Goal: Find specific page/section: Find specific page/section

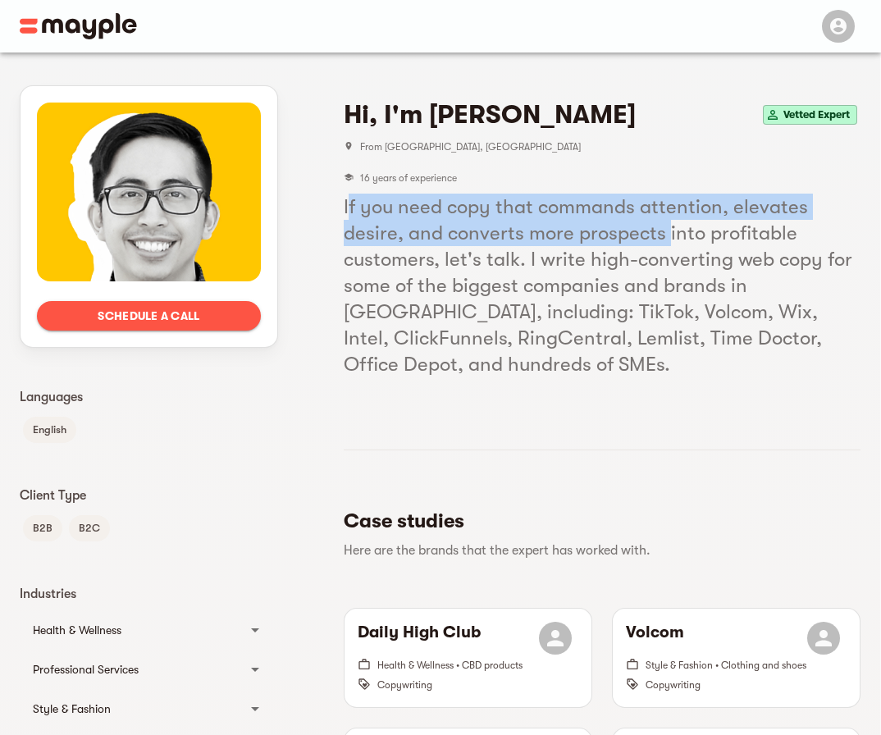
drag, startPoint x: 362, startPoint y: 206, endPoint x: 673, endPoint y: 231, distance: 312.0
click at [673, 231] on h5 "If you need copy that commands attention, elevates desire, and converts more pr…" at bounding box center [602, 286] width 517 height 184
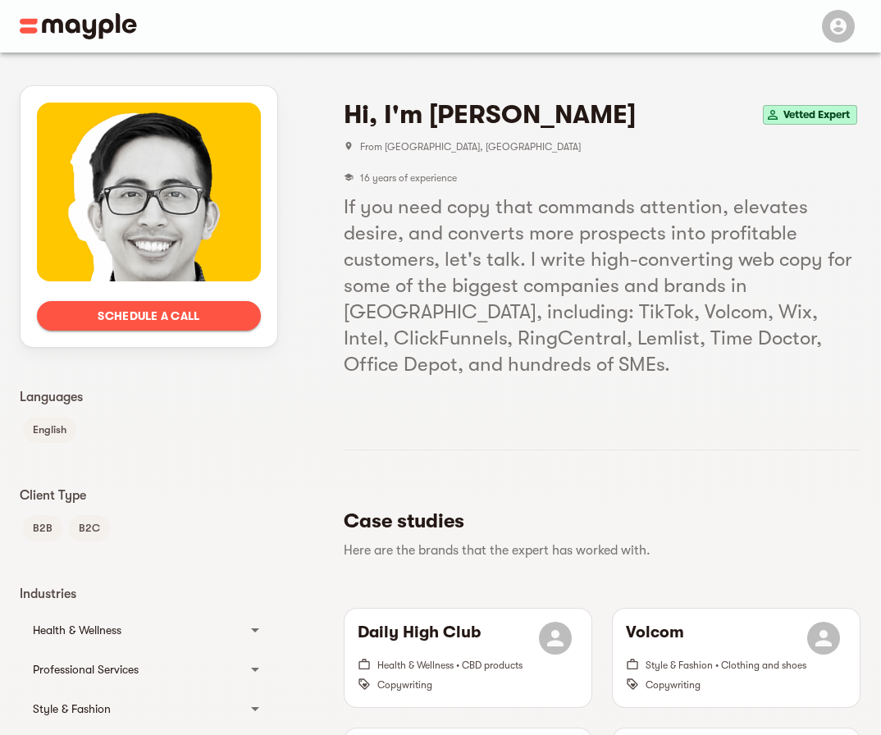
drag, startPoint x: 443, startPoint y: 272, endPoint x: 436, endPoint y: 267, distance: 8.9
click at [441, 272] on h5 "If you need copy that commands attention, elevates desire, and converts more pr…" at bounding box center [602, 286] width 517 height 184
drag, startPoint x: 423, startPoint y: 227, endPoint x: 637, endPoint y: 244, distance: 214.8
click at [637, 244] on h5 "If you need copy that commands attention, elevates desire, and converts more pr…" at bounding box center [602, 286] width 517 height 184
click at [670, 335] on h5 "If you need copy that commands attention, elevates desire, and converts more pr…" at bounding box center [602, 286] width 517 height 184
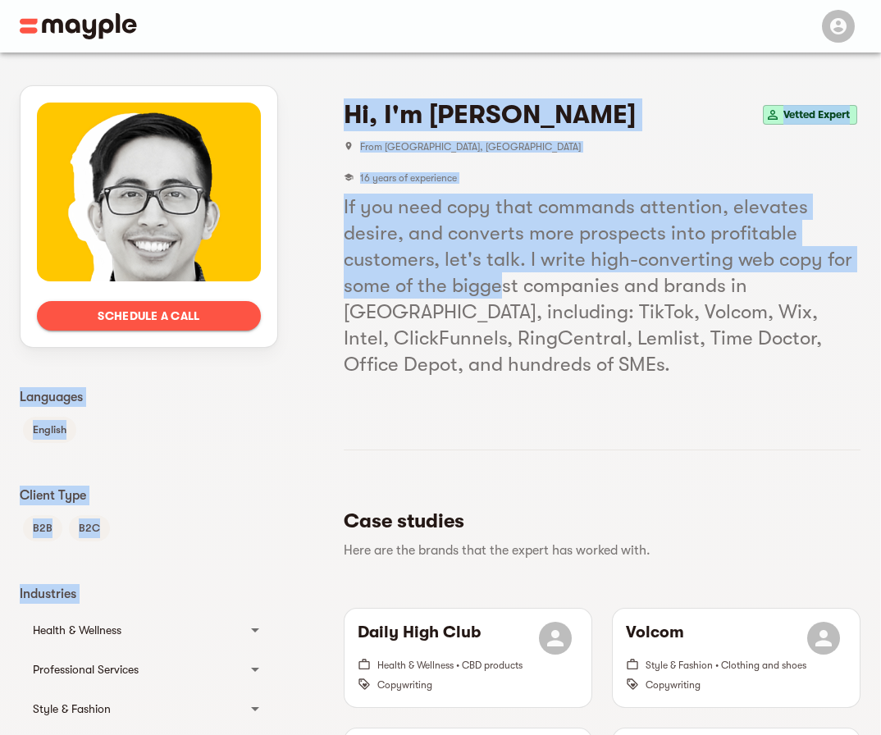
drag, startPoint x: 304, startPoint y: 263, endPoint x: 519, endPoint y: 269, distance: 215.0
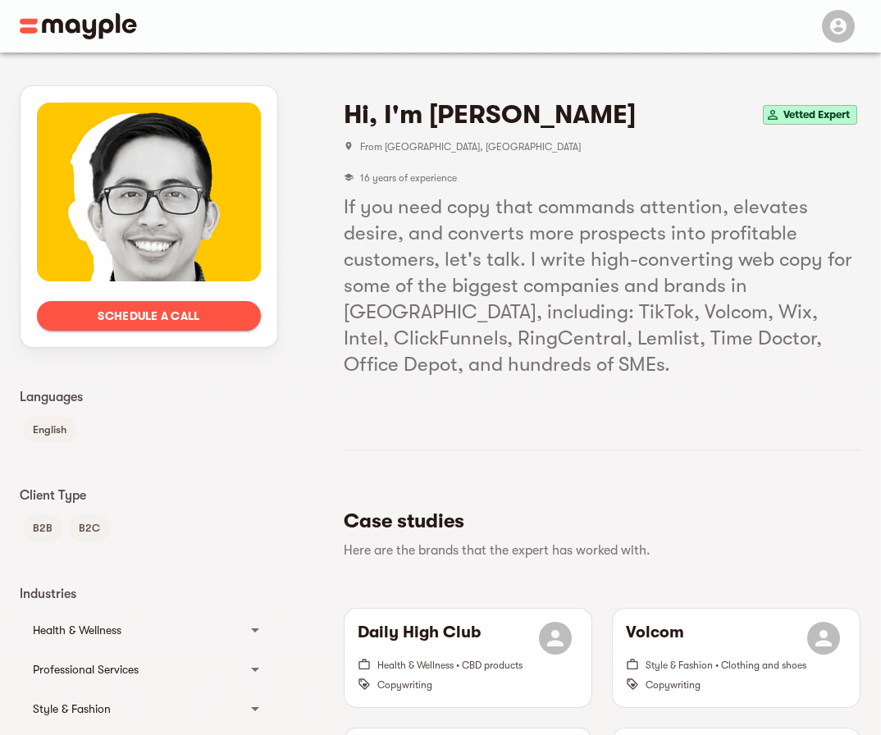
click at [564, 286] on h5 "If you need copy that commands attention, elevates desire, and converts more pr…" at bounding box center [602, 286] width 517 height 184
drag, startPoint x: 596, startPoint y: 263, endPoint x: 754, endPoint y: 263, distance: 158.3
click at [754, 263] on h5 "If you need copy that commands attention, elevates desire, and converts more pr…" at bounding box center [602, 286] width 517 height 184
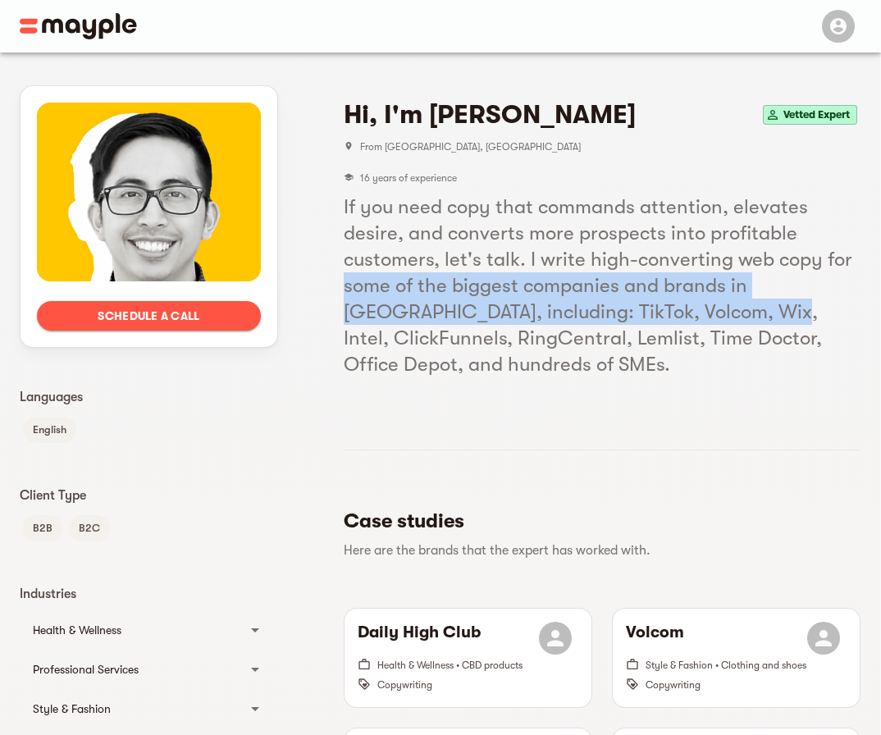
drag, startPoint x: 346, startPoint y: 285, endPoint x: 629, endPoint y: 308, distance: 284.0
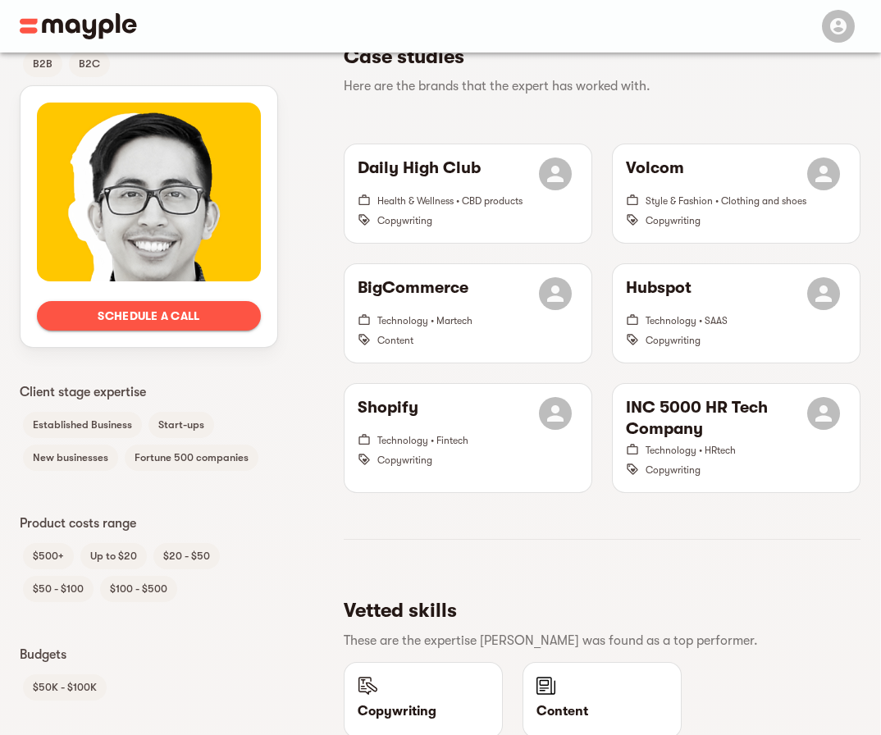
scroll to position [428, 0]
